Goal: Information Seeking & Learning: Learn about a topic

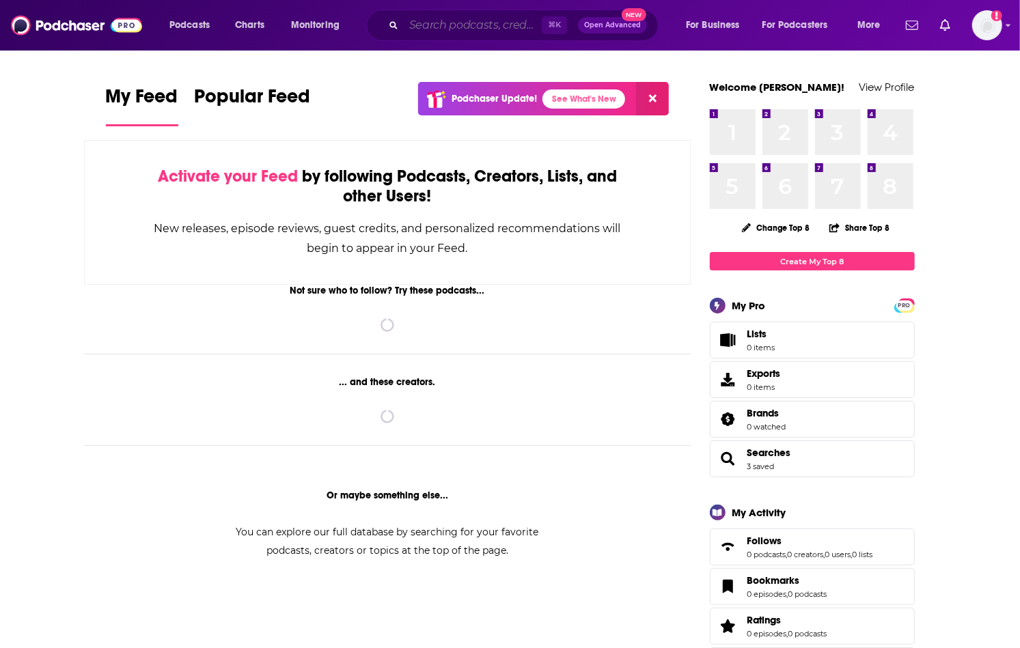
click at [439, 24] on input "Search podcasts, credits, & more..." at bounding box center [473, 25] width 138 height 22
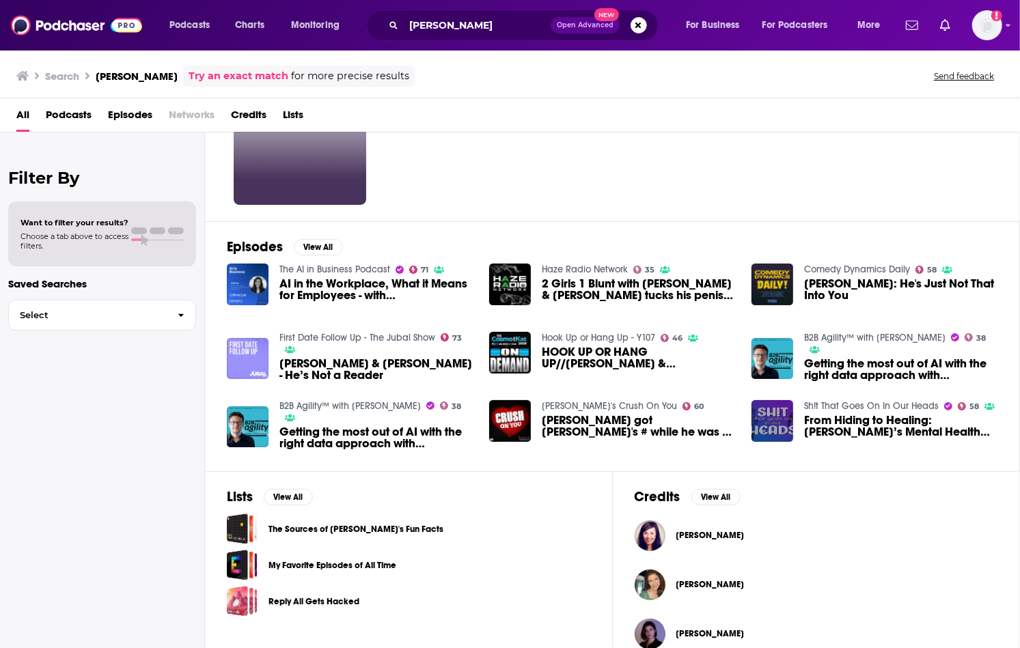
scroll to position [120, 0]
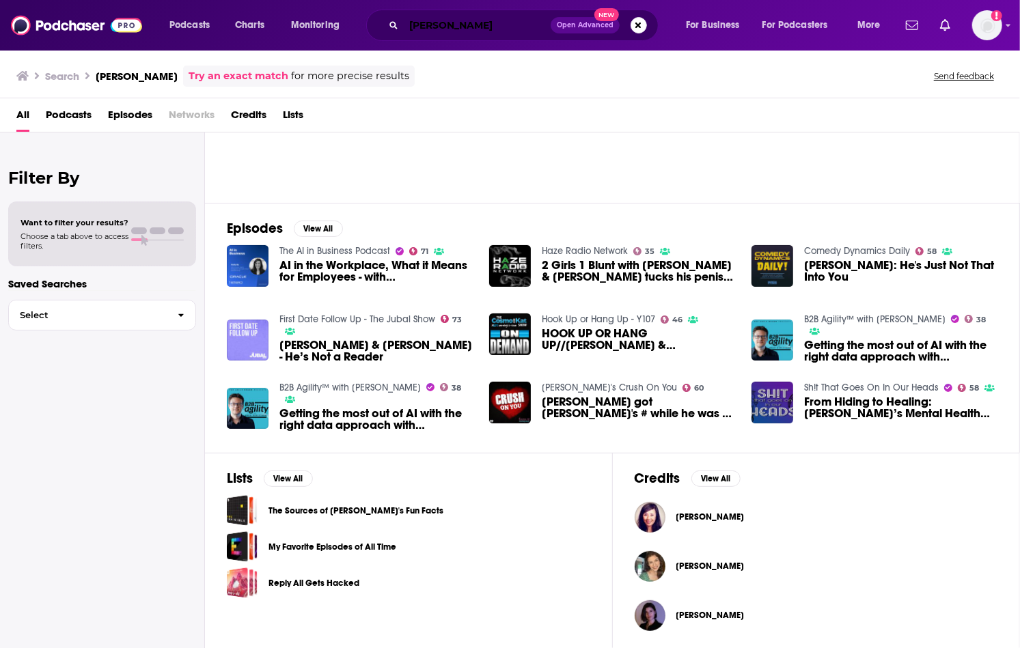
click at [488, 30] on input "[PERSON_NAME]" at bounding box center [477, 25] width 147 height 22
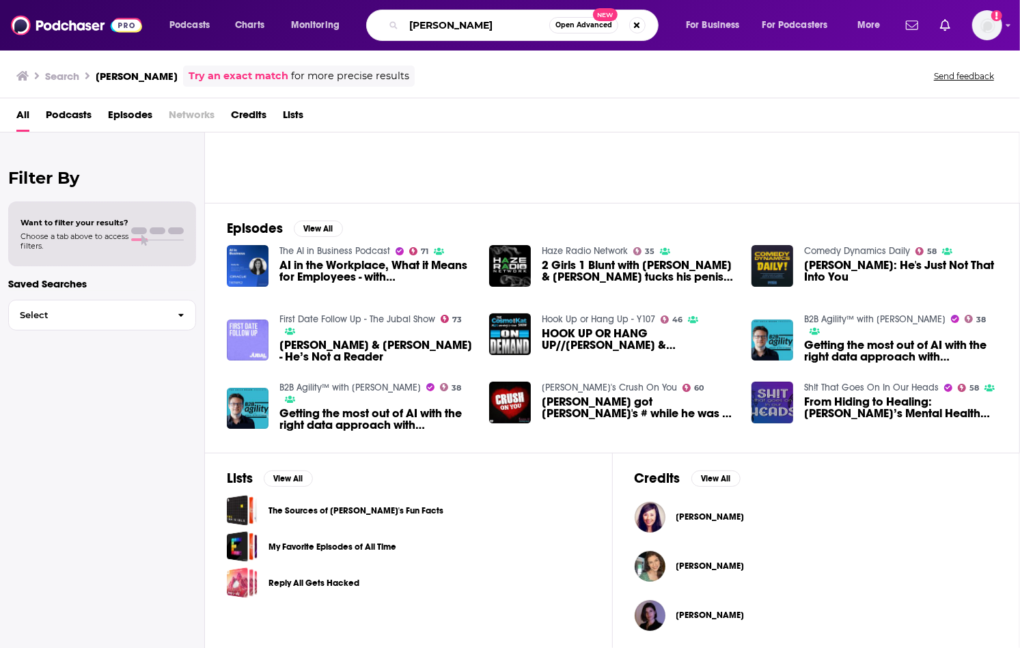
click at [488, 30] on input "[PERSON_NAME]" at bounding box center [477, 25] width 146 height 22
type input "Microsoft CMO"
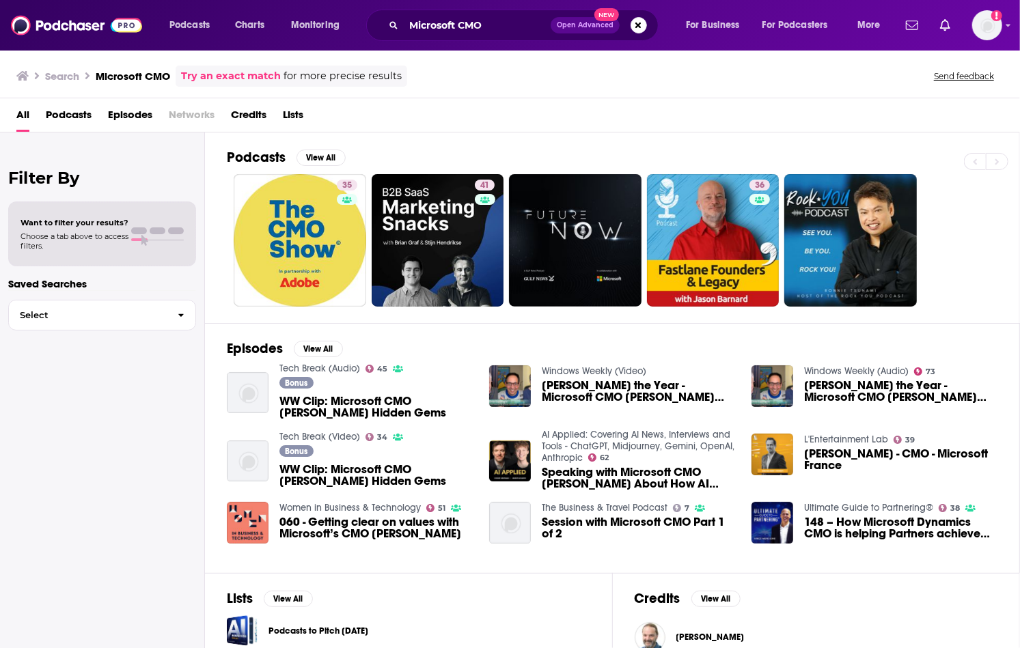
scroll to position [22, 0]
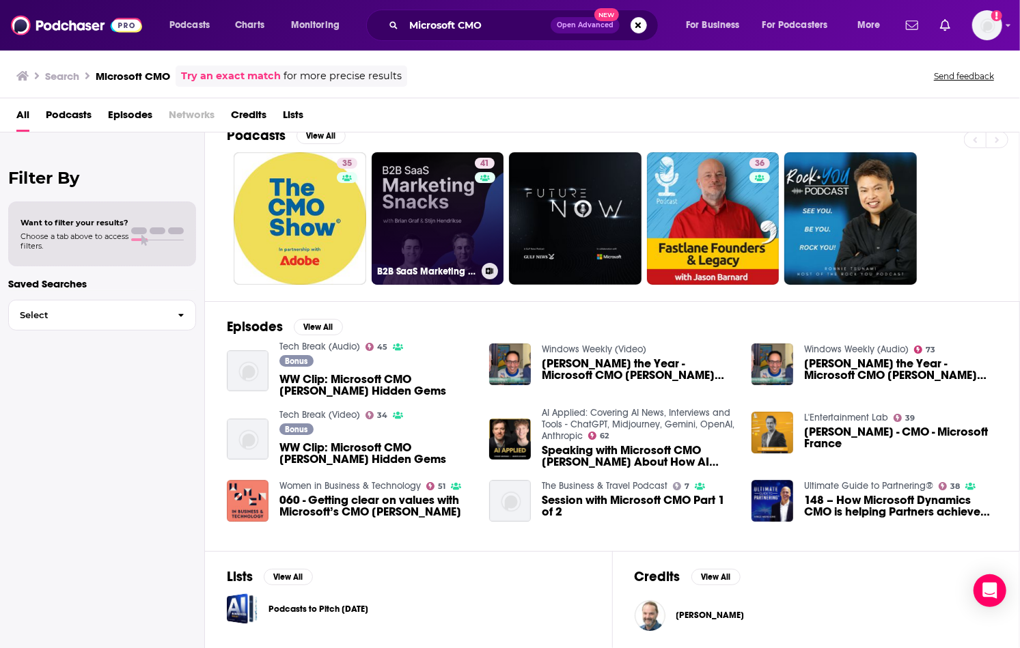
click at [426, 217] on link "41 B2B SaaS Marketing Snacks" at bounding box center [438, 218] width 133 height 133
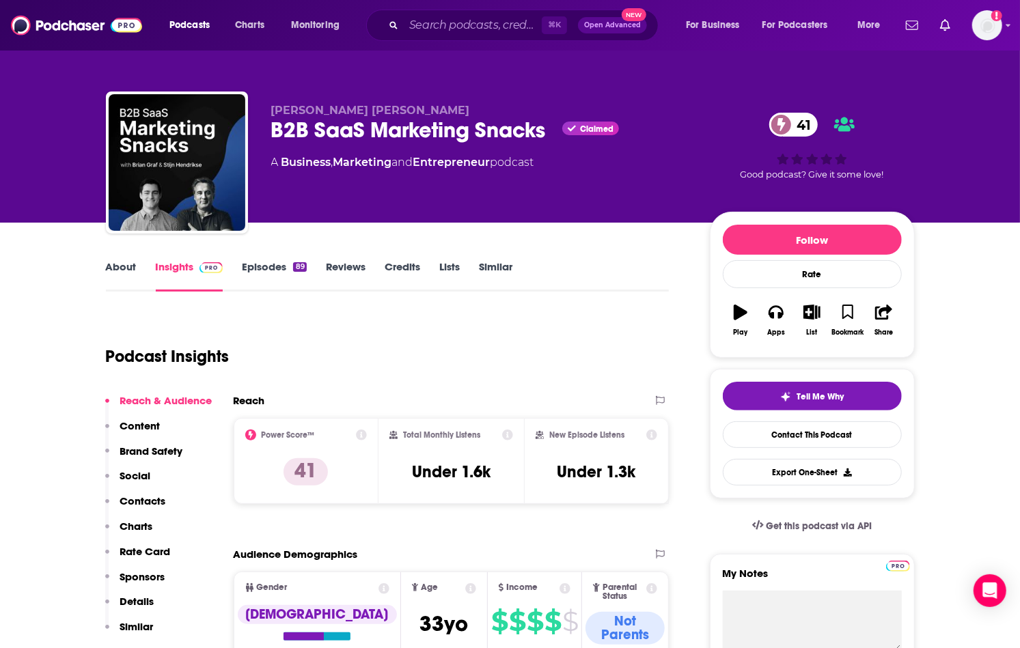
click at [124, 269] on link "About" at bounding box center [121, 275] width 31 height 31
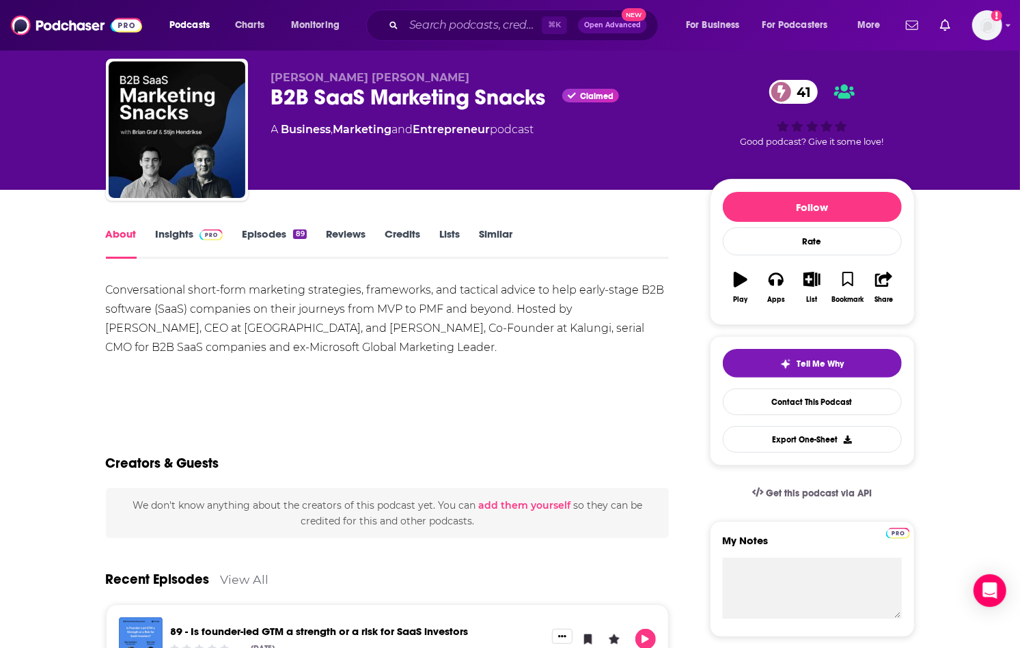
scroll to position [462, 0]
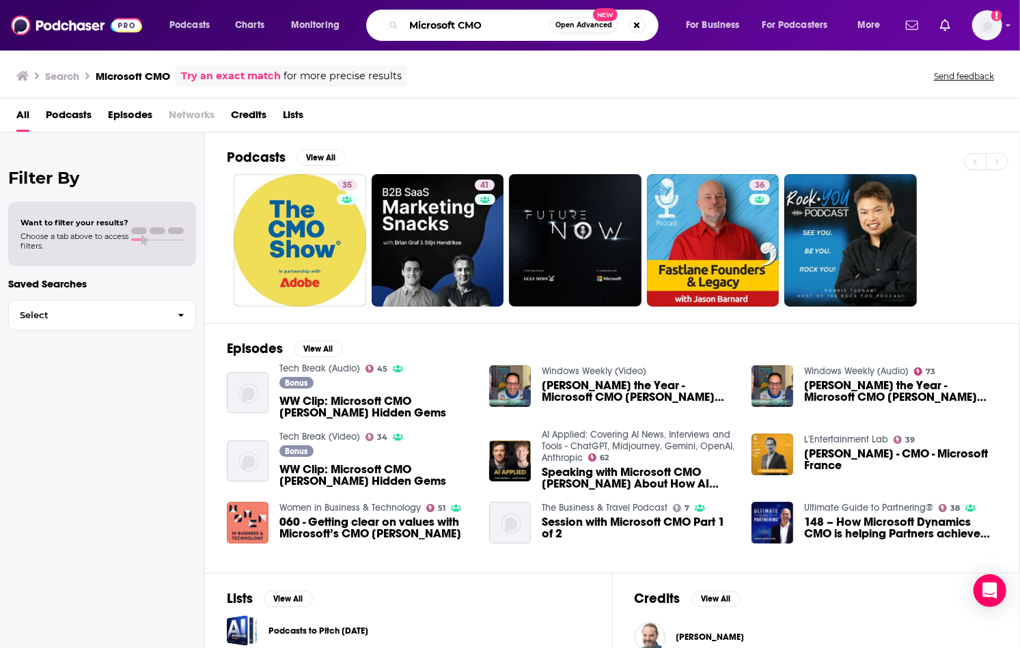
click at [462, 26] on input "Microsoft CMO" at bounding box center [477, 25] width 146 height 22
drag, startPoint x: 461, startPoint y: 26, endPoint x: 506, endPoint y: 26, distance: 45.8
click at [506, 26] on input "Microsoft CMO" at bounding box center [477, 25] width 146 height 22
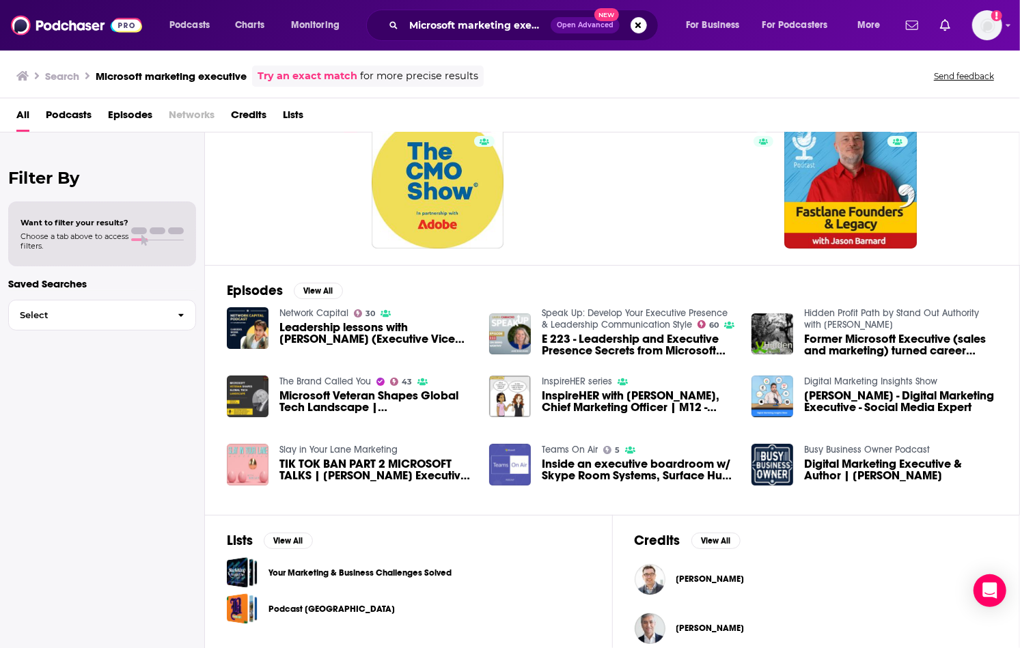
scroll to position [71, 0]
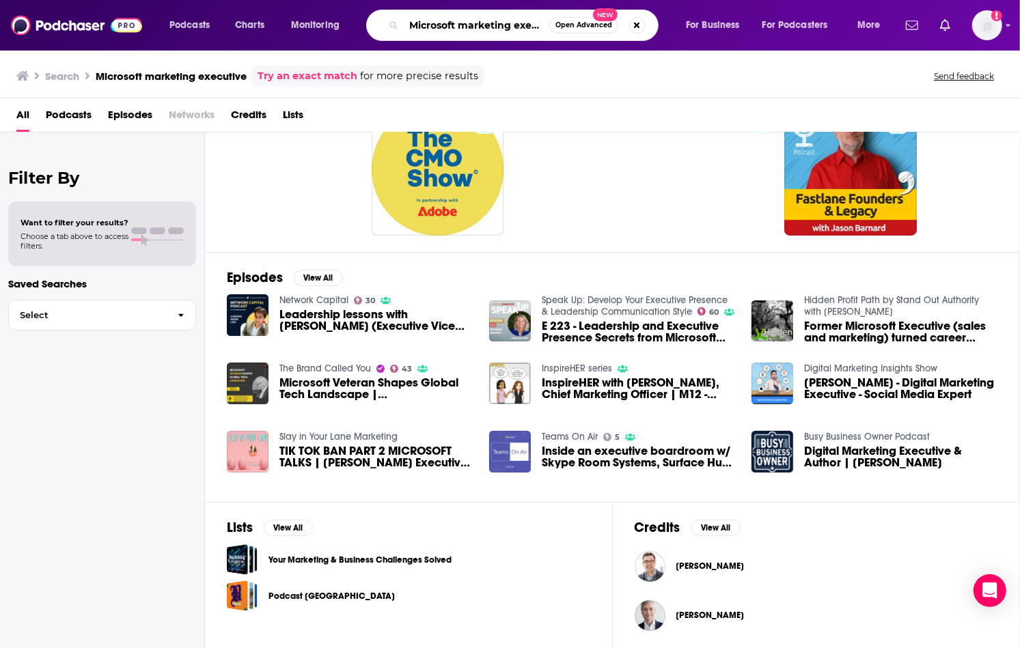
click at [448, 31] on input "Microsoft marketing executive" at bounding box center [477, 25] width 146 height 22
type input "B2B marketing"
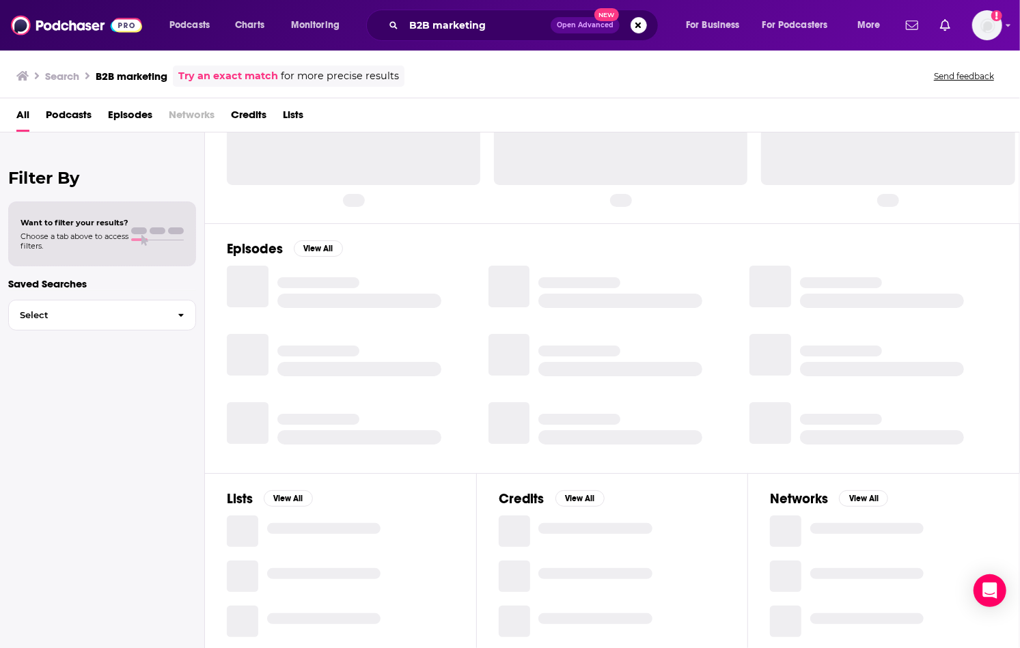
scroll to position [71, 0]
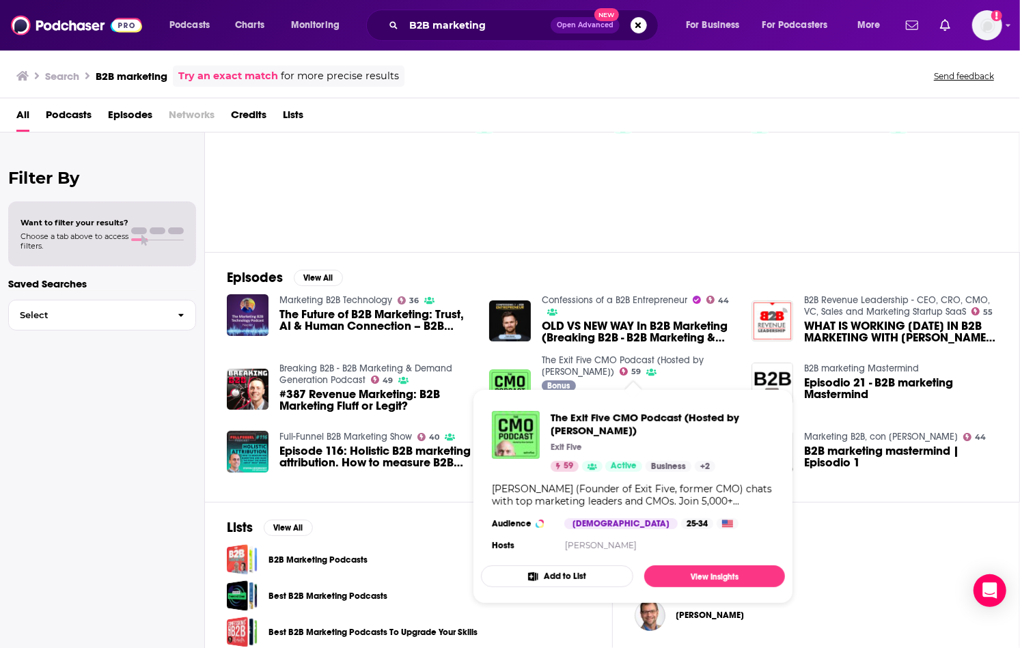
click at [584, 359] on link "The Exit Five CMO Podcast (Hosted by [PERSON_NAME])" at bounding box center [623, 366] width 162 height 23
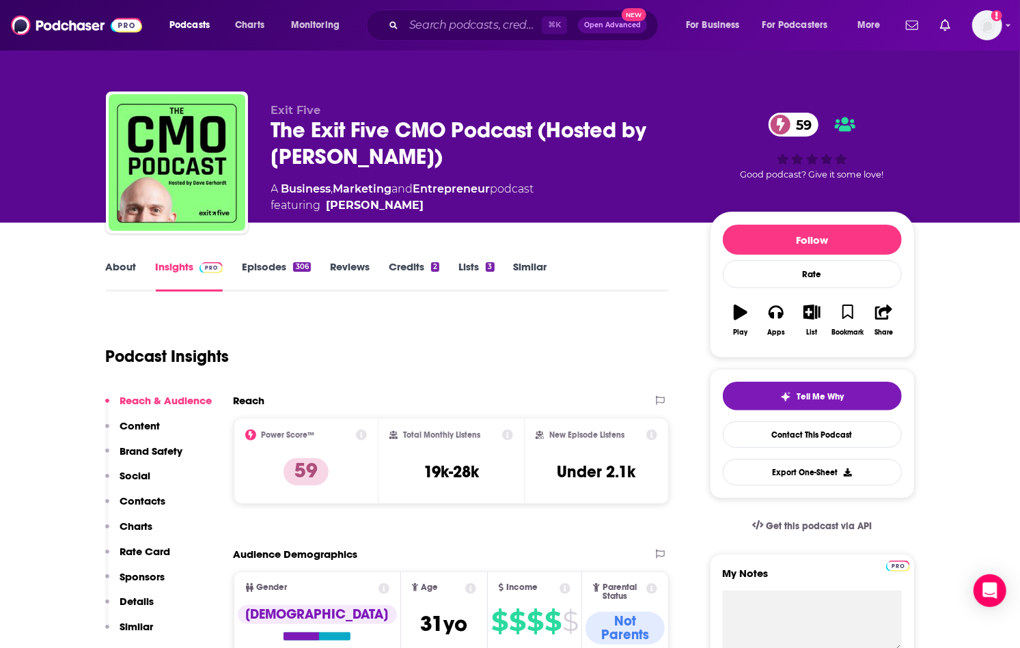
click at [107, 269] on link "About" at bounding box center [121, 275] width 31 height 31
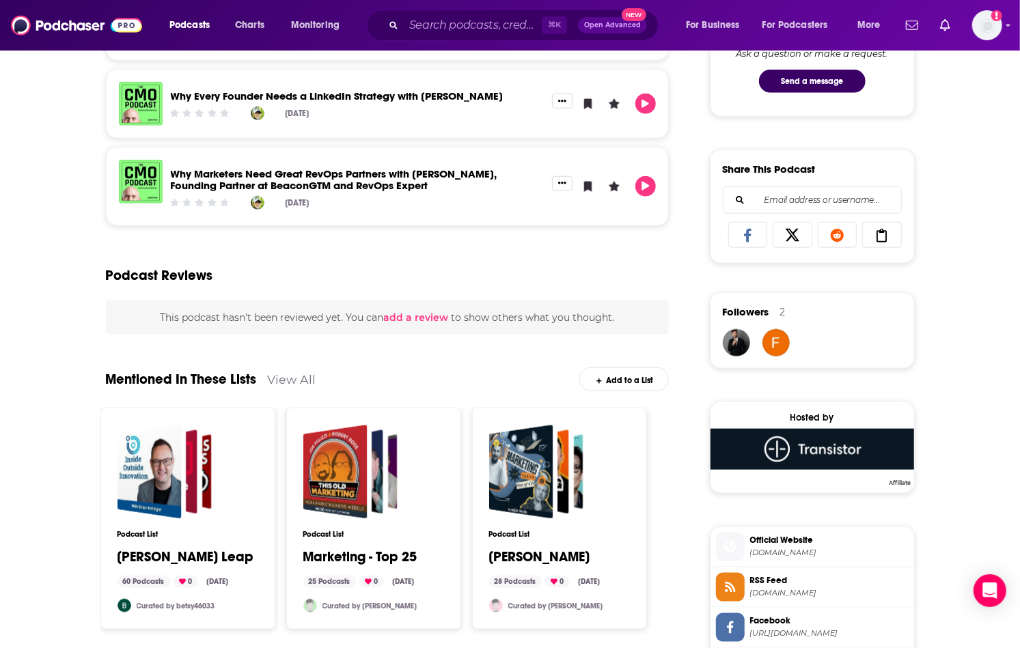
scroll to position [810, 0]
